Goal: Information Seeking & Learning: Learn about a topic

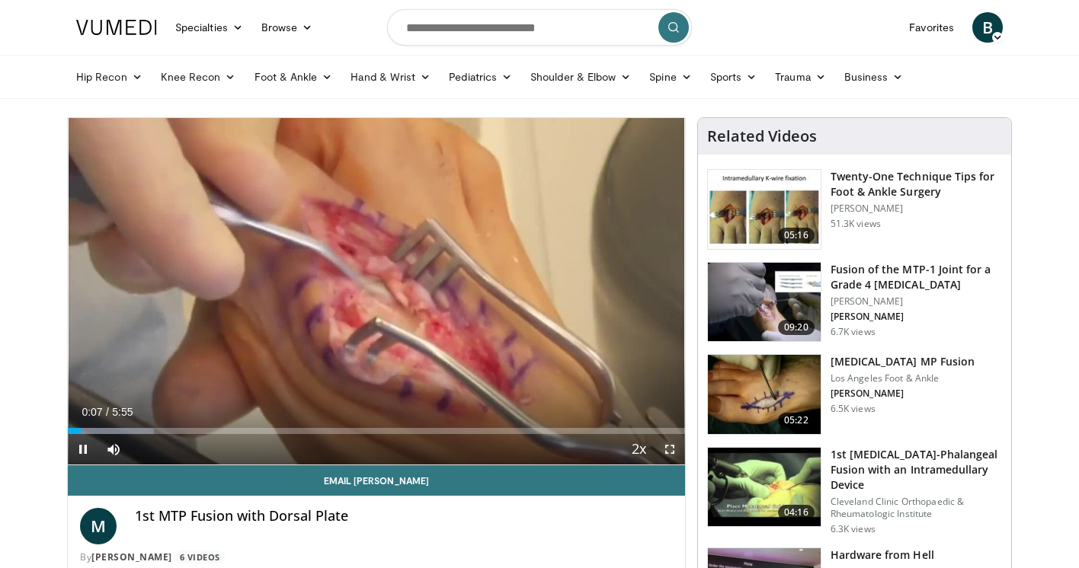
click at [671, 453] on span "Video Player" at bounding box center [670, 449] width 30 height 30
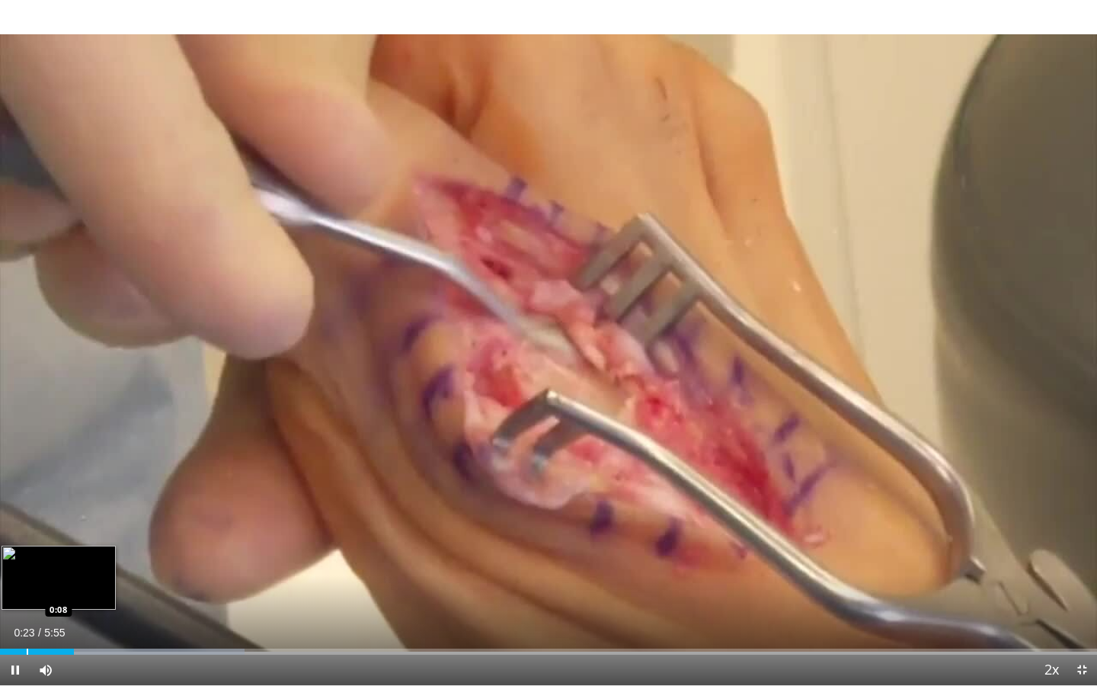
click at [27, 568] on div "Loaded : 22.31% 0:24 0:08" at bounding box center [548, 647] width 1097 height 14
click at [14, 568] on div "Progress Bar" at bounding box center [15, 651] width 2 height 6
click at [14, 568] on span "Video Player" at bounding box center [15, 670] width 30 height 30
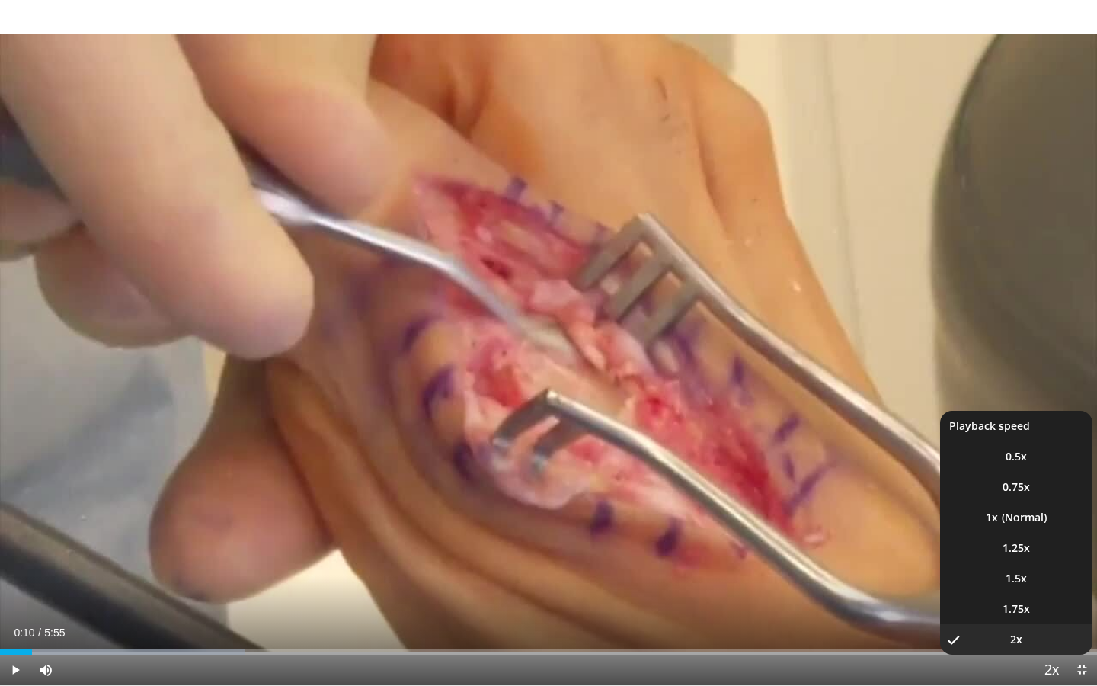
click at [1049, 568] on span "Video Player" at bounding box center [1051, 670] width 21 height 30
click at [1026, 520] on li "1x" at bounding box center [1016, 517] width 152 height 30
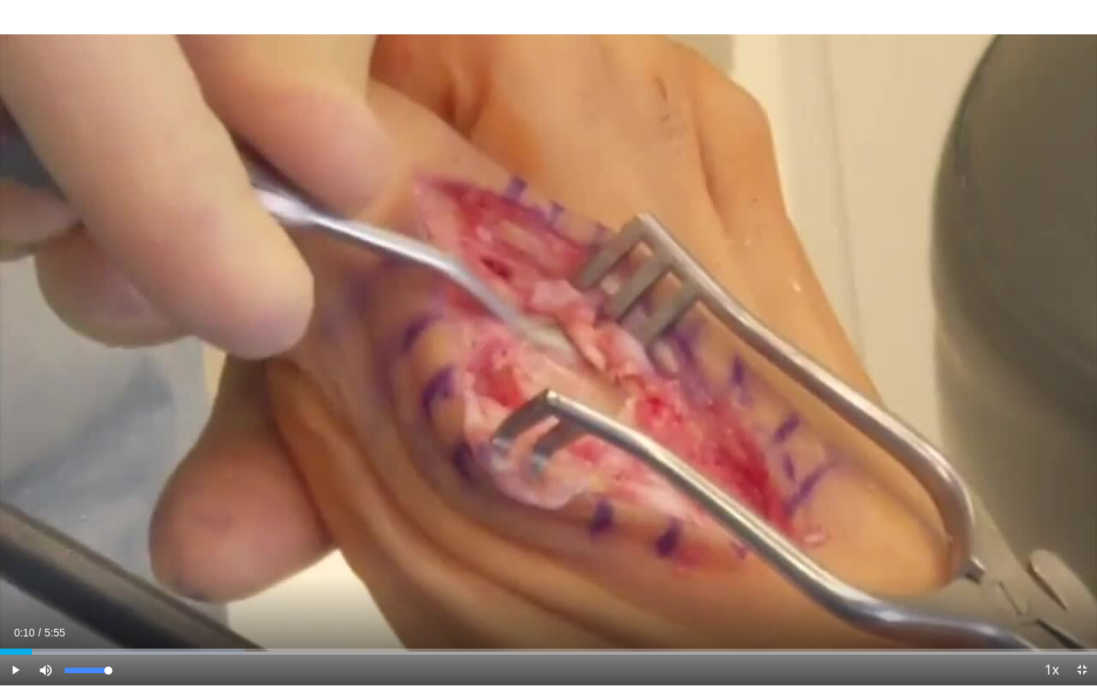
click at [1036, 568] on button "Playback Rate" at bounding box center [1051, 670] width 30 height 30
click at [30, 568] on span "Video Player" at bounding box center [45, 670] width 30 height 30
click at [40, 568] on span "Video Player" at bounding box center [45, 670] width 30 height 30
click at [8, 568] on span "Video Player" at bounding box center [15, 670] width 30 height 30
click at [43, 568] on div "Progress Bar" at bounding box center [44, 651] width 2 height 6
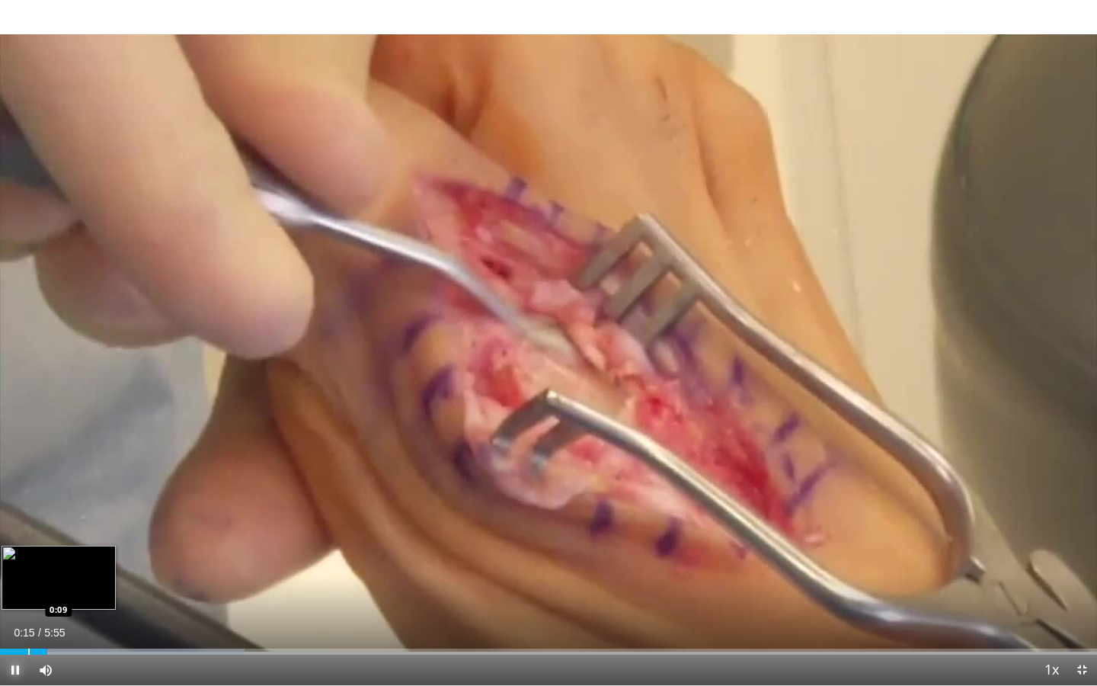
click at [28, 568] on div "Progress Bar" at bounding box center [29, 651] width 2 height 6
click at [21, 568] on div "Progress Bar" at bounding box center [22, 651] width 2 height 6
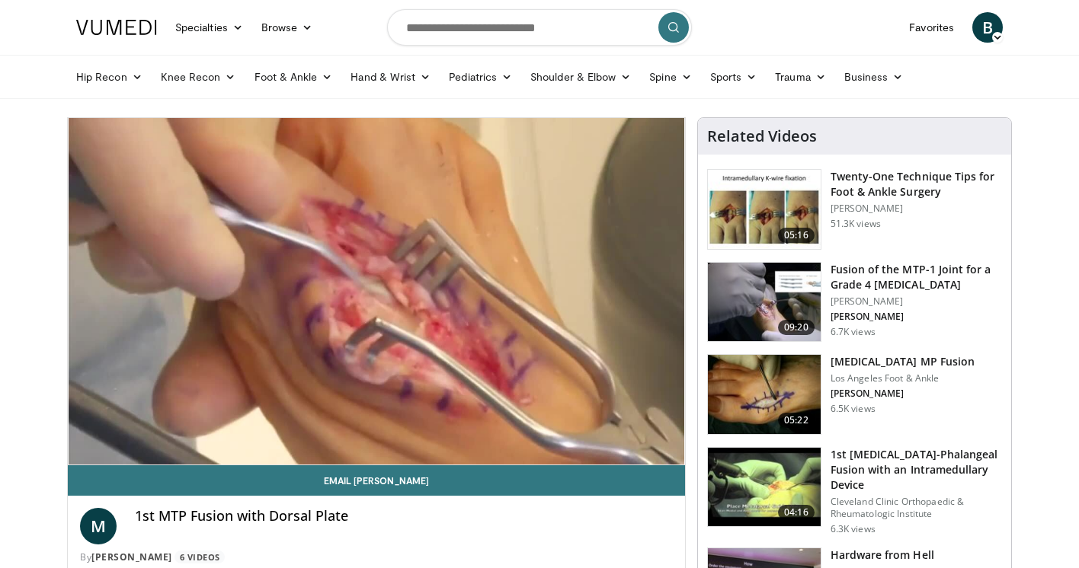
click at [773, 380] on img at bounding box center [764, 394] width 113 height 79
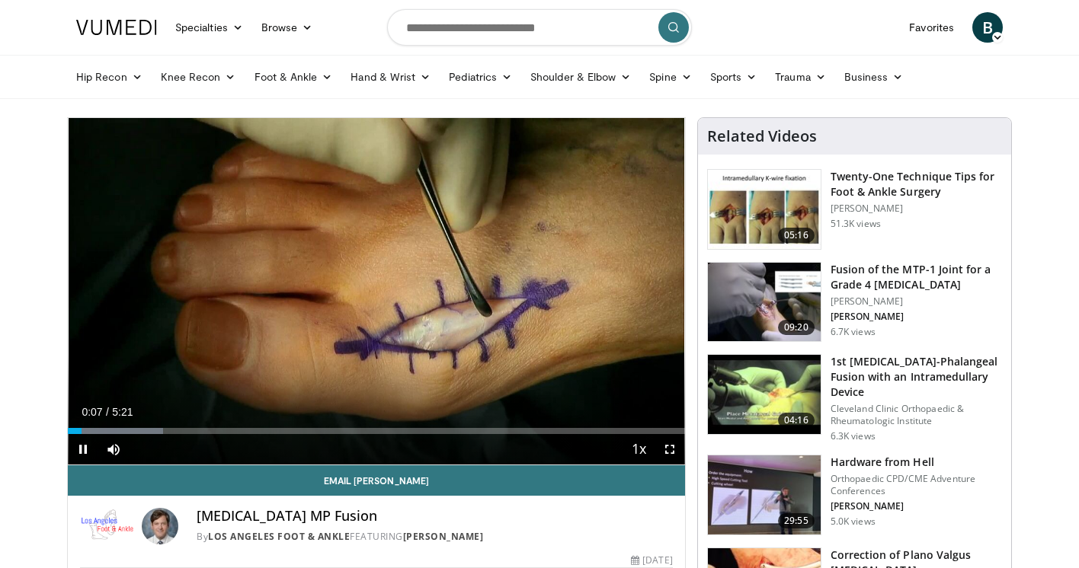
click at [0, 0] on div "Progress Bar" at bounding box center [0, 0] width 0 height 0
click at [98, 435] on span "Video Player" at bounding box center [83, 449] width 30 height 30
click at [98, 433] on div "Progress Bar" at bounding box center [99, 431] width 2 height 6
click at [110, 431] on div "Progress Bar" at bounding box center [110, 431] width 2 height 6
click at [82, 446] on span "Video Player" at bounding box center [83, 449] width 30 height 30
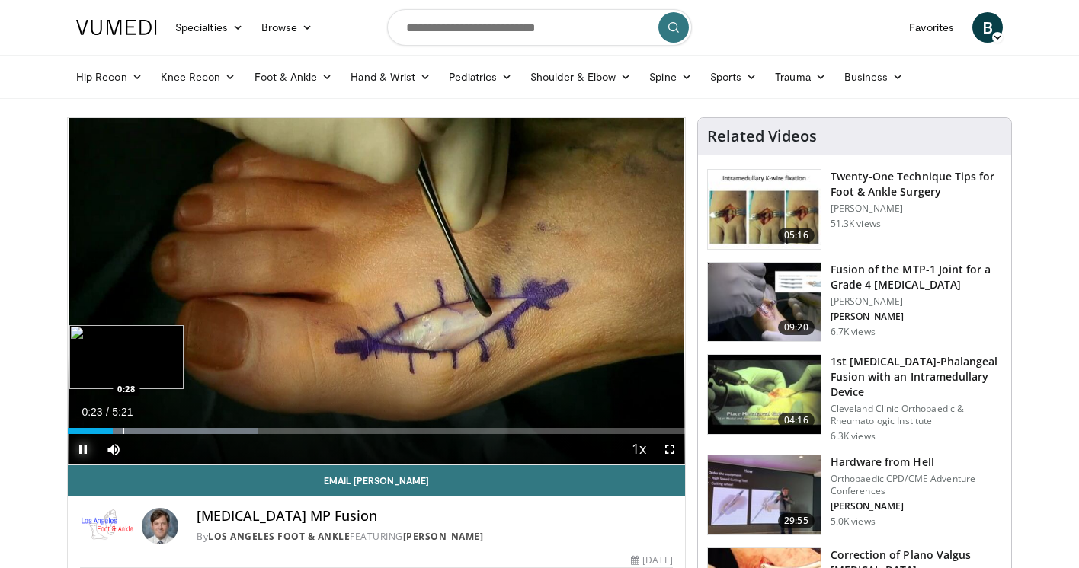
click at [123, 432] on div "Progress Bar" at bounding box center [124, 431] width 2 height 6
click at [116, 431] on div "Progress Bar" at bounding box center [117, 431] width 2 height 6
click at [666, 450] on span "Video Player" at bounding box center [670, 449] width 30 height 30
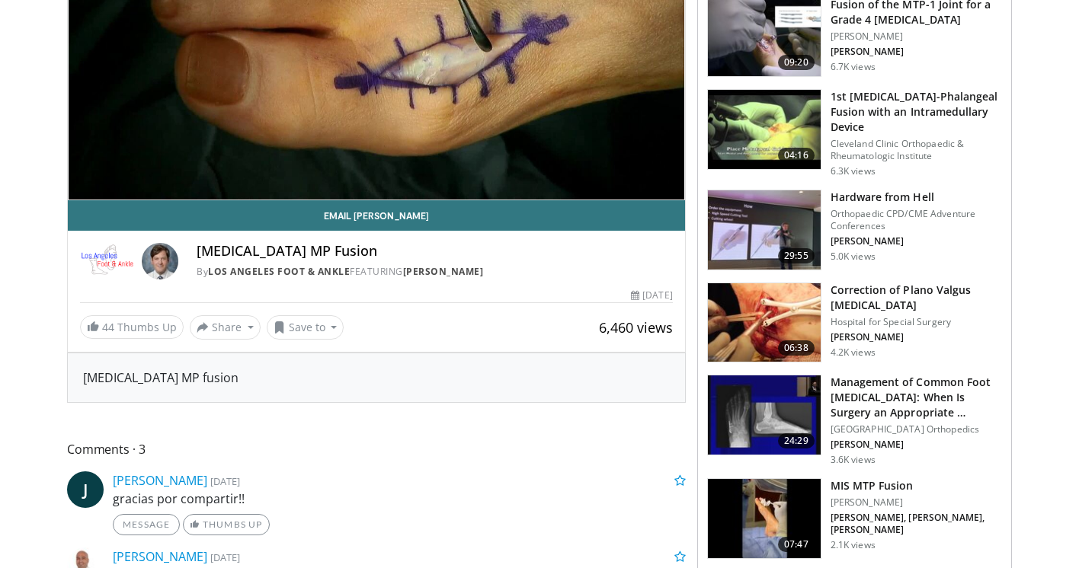
scroll to position [187, 0]
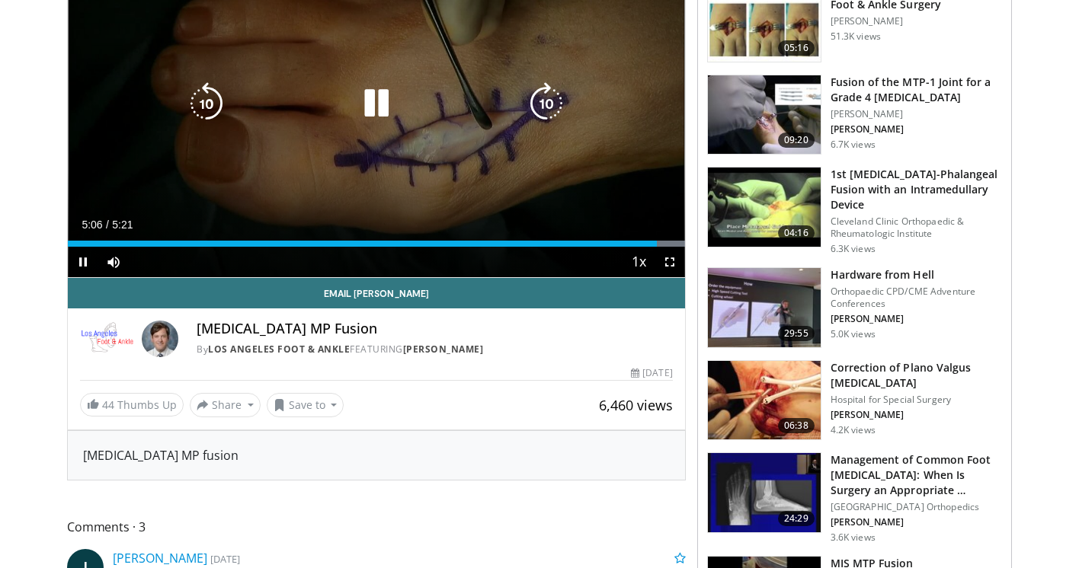
click at [378, 101] on icon "Video Player" at bounding box center [376, 103] width 43 height 43
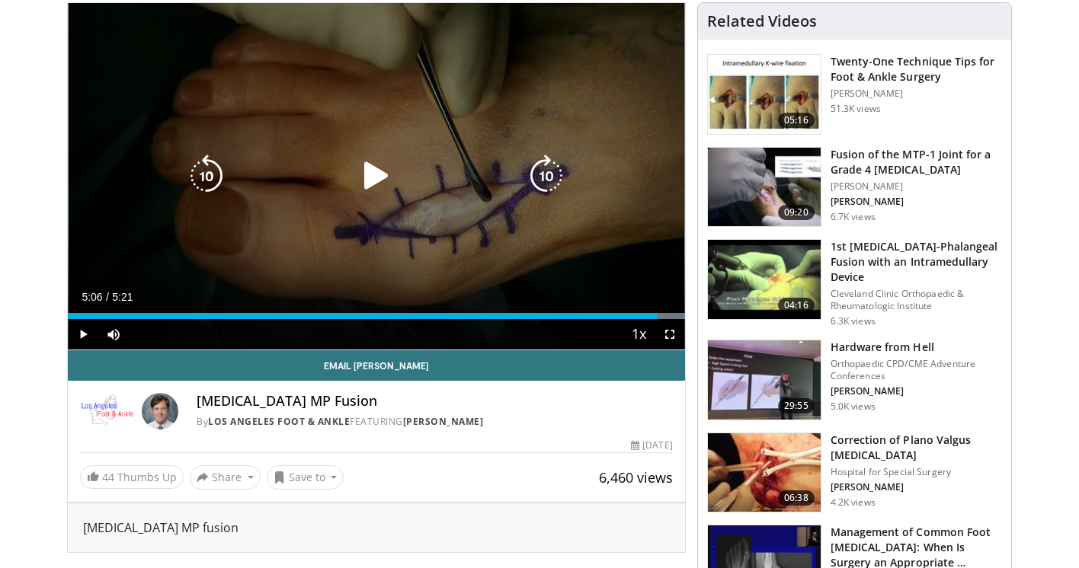
scroll to position [0, 0]
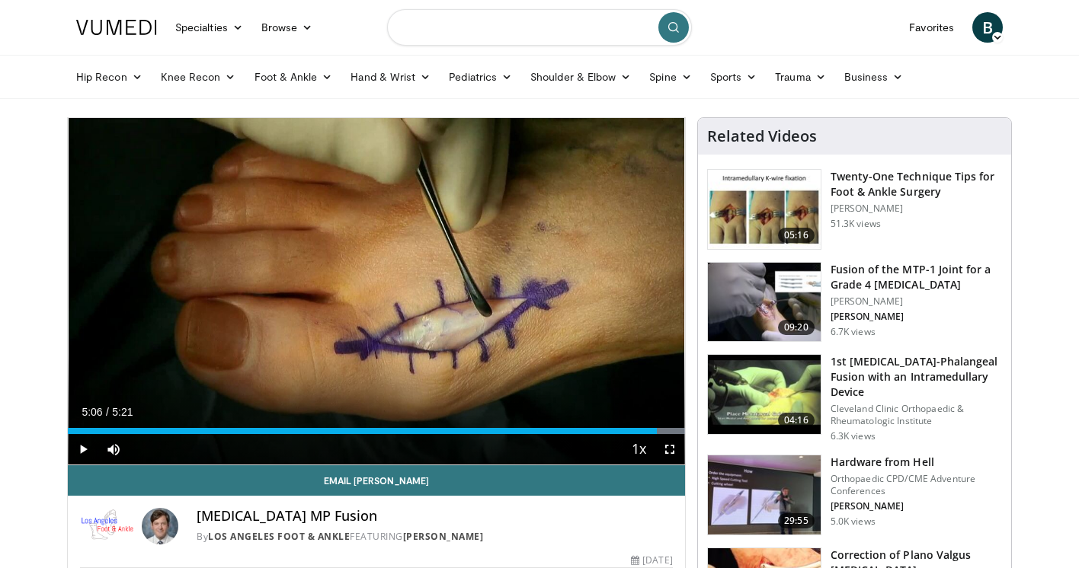
click at [466, 37] on input "Search topics, interventions" at bounding box center [539, 27] width 305 height 37
type input "**********"
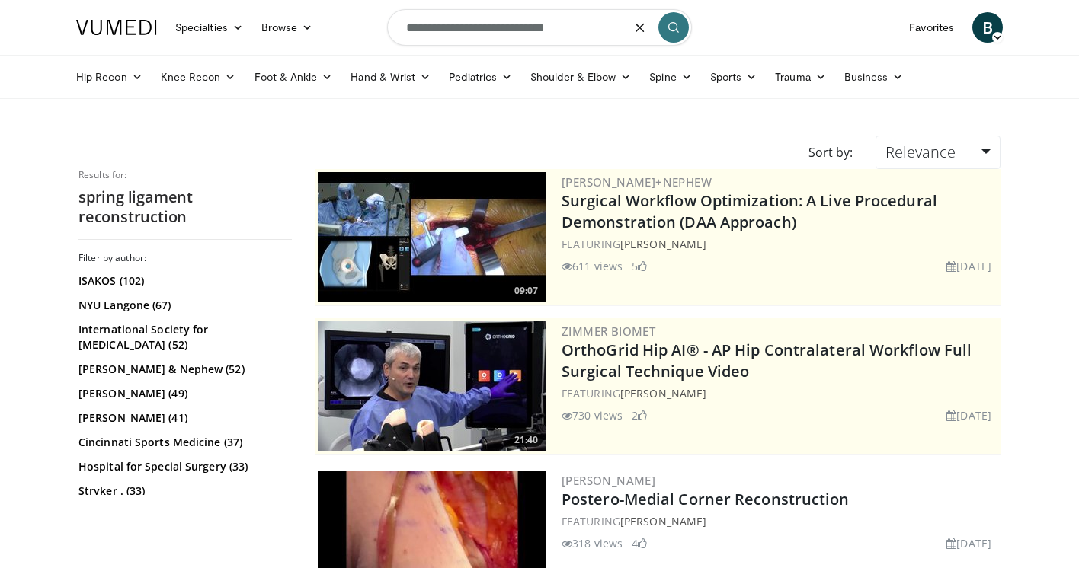
click at [620, 30] on input "**********" at bounding box center [539, 27] width 305 height 37
type input "**********"
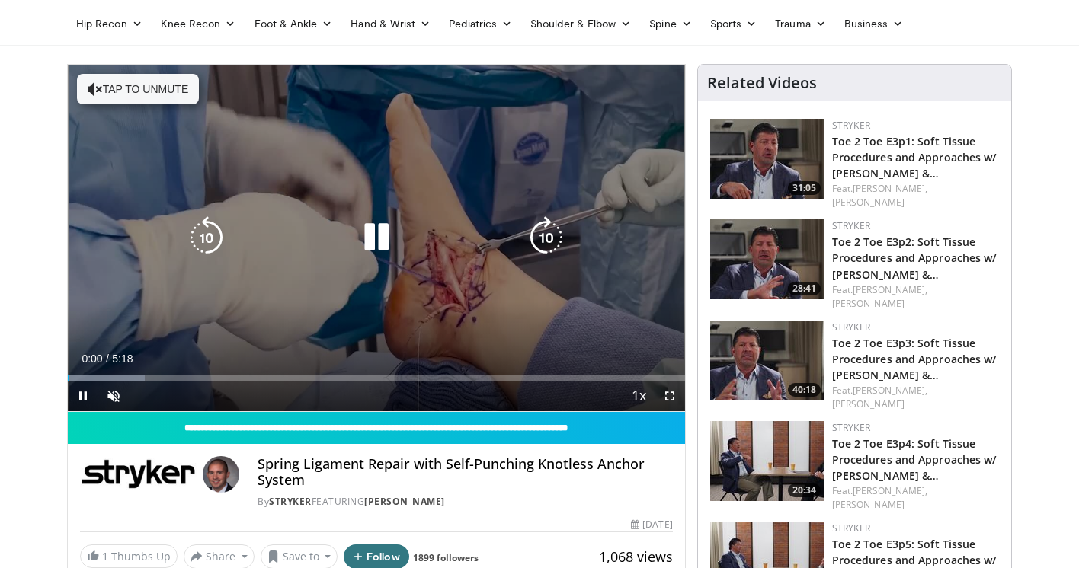
scroll to position [54, 0]
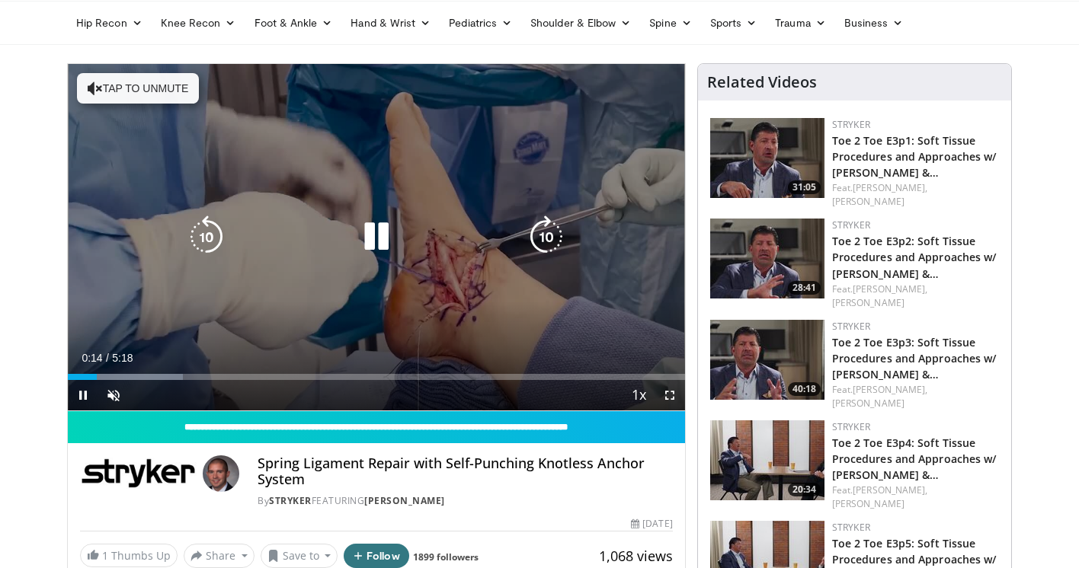
click at [174, 359] on div "Current Time 0:14 / Duration 5:18" at bounding box center [376, 358] width 617 height 14
click at [194, 91] on button "Tap to unmute" at bounding box center [138, 88] width 122 height 30
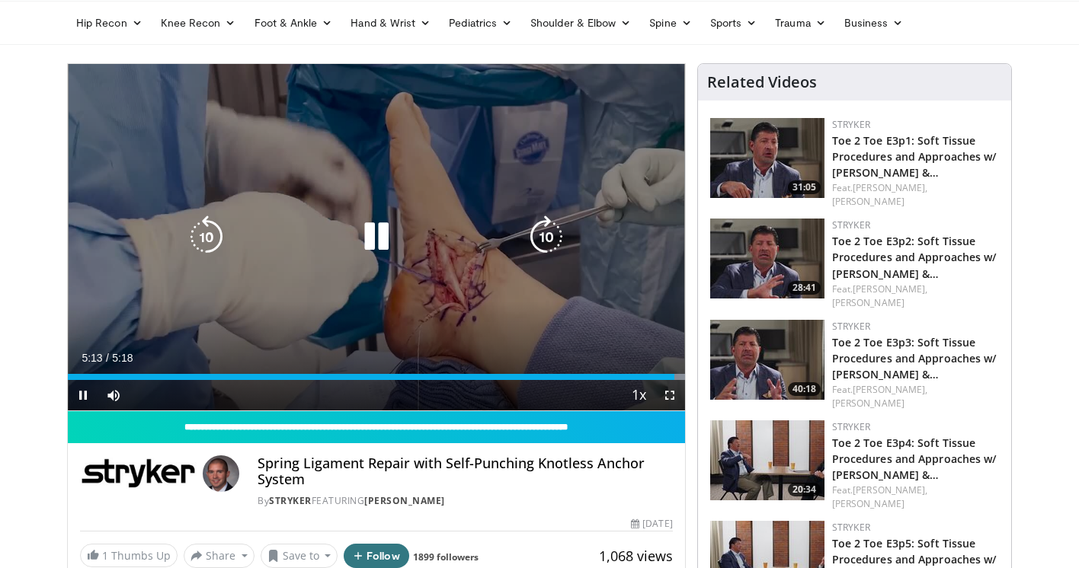
click at [265, 241] on div "Video Player" at bounding box center [376, 237] width 370 height 30
click at [374, 230] on icon "Video Player" at bounding box center [376, 237] width 43 height 43
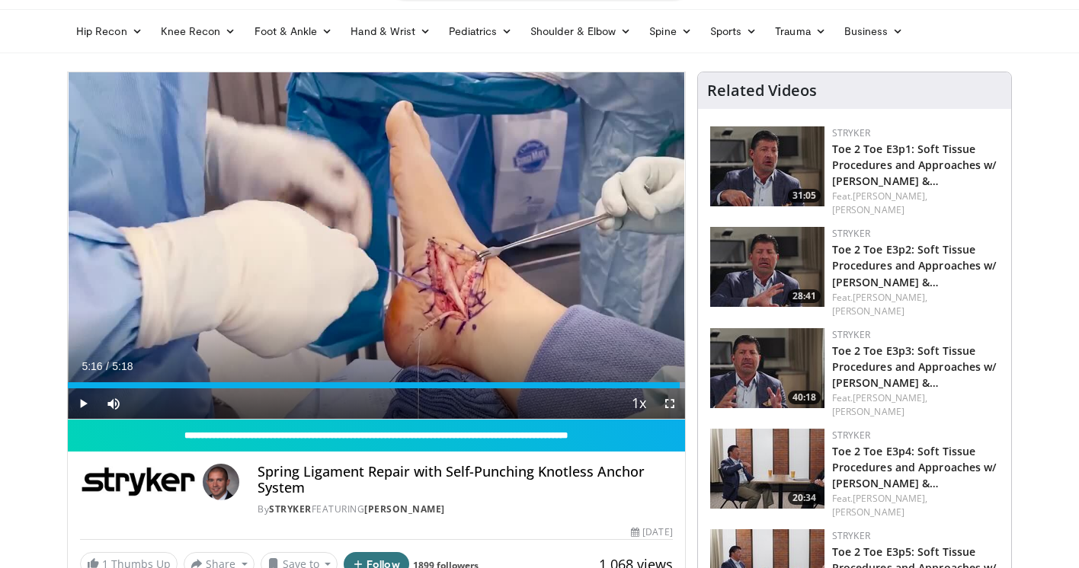
scroll to position [46, 0]
